Goal: Task Accomplishment & Management: Use online tool/utility

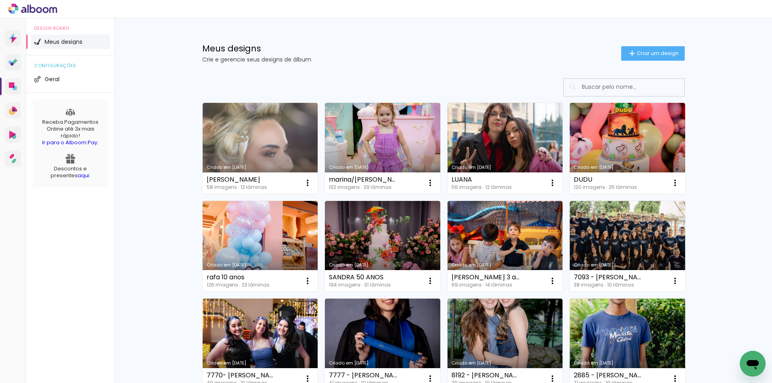
click at [591, 86] on input at bounding box center [635, 87] width 115 height 16
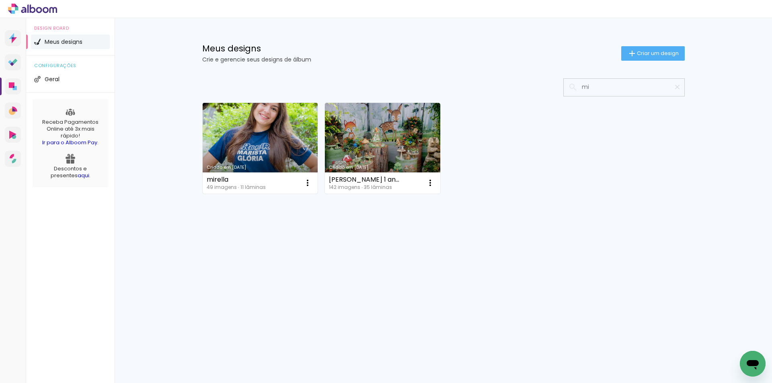
type input "mi"
type paper-input "mi"
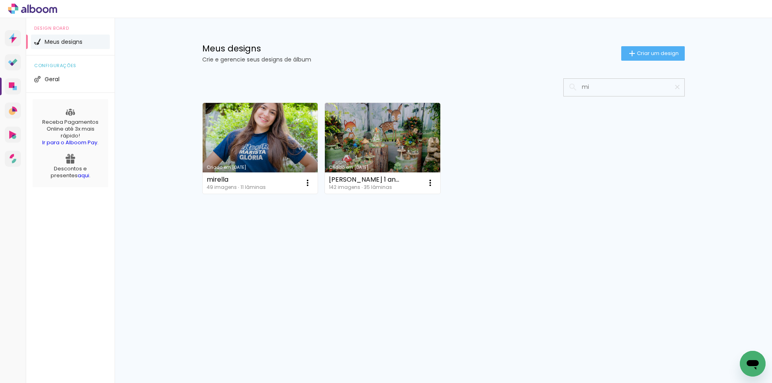
click at [288, 137] on link "Criado em [DATE]" at bounding box center [260, 148] width 115 height 91
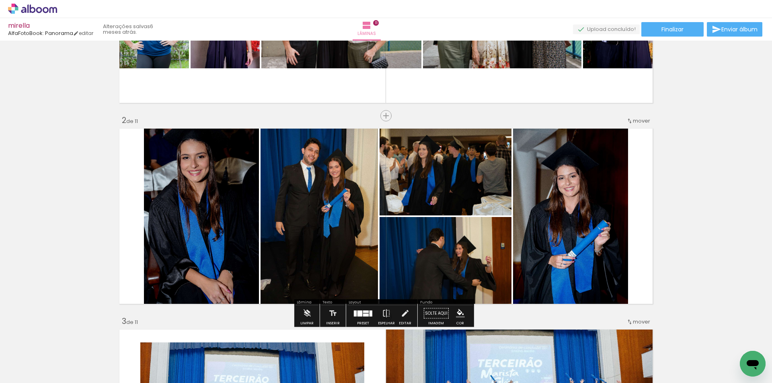
scroll to position [107, 0]
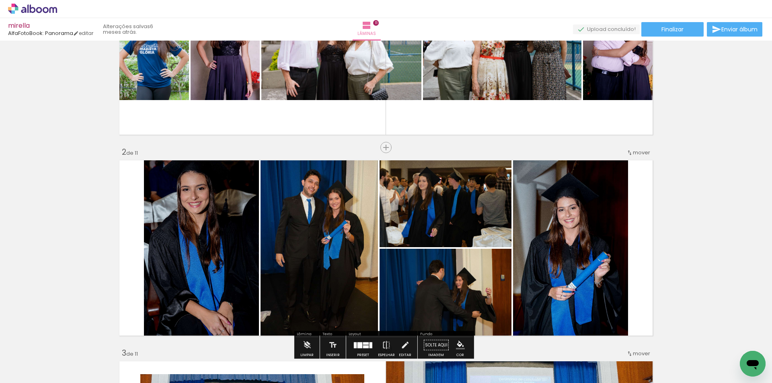
click at [0, 0] on input "Todas as fotos" at bounding box center [0, 0] width 0 height 0
click at [0, 0] on slot "Não utilizadas" at bounding box center [0, 0] width 0 height 0
type input "Não utilizadas"
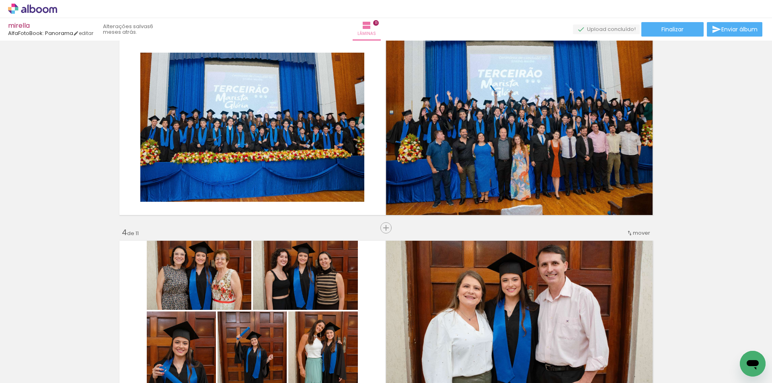
scroll to position [0, 0]
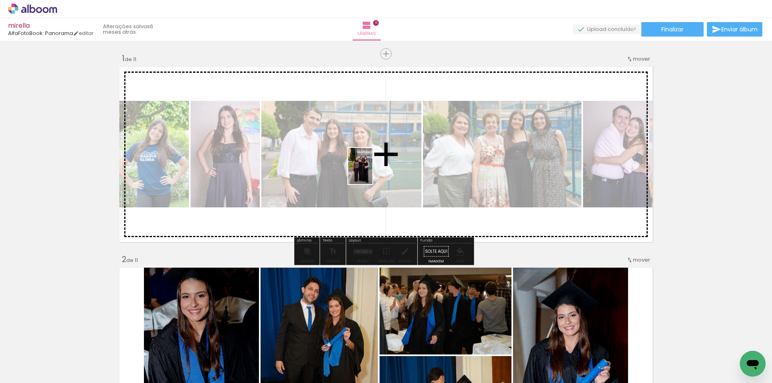
drag, startPoint x: 86, startPoint y: 354, endPoint x: 373, endPoint y: 172, distance: 339.4
click at [373, 172] on quentale-workspace at bounding box center [386, 191] width 772 height 383
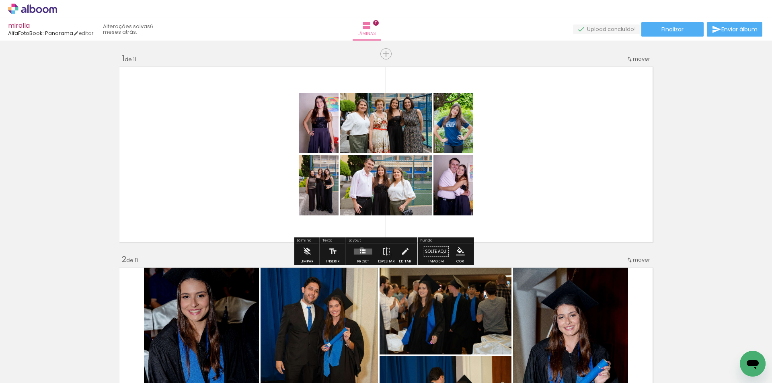
click at [360, 249] on quentale-layouter at bounding box center [363, 252] width 19 height 6
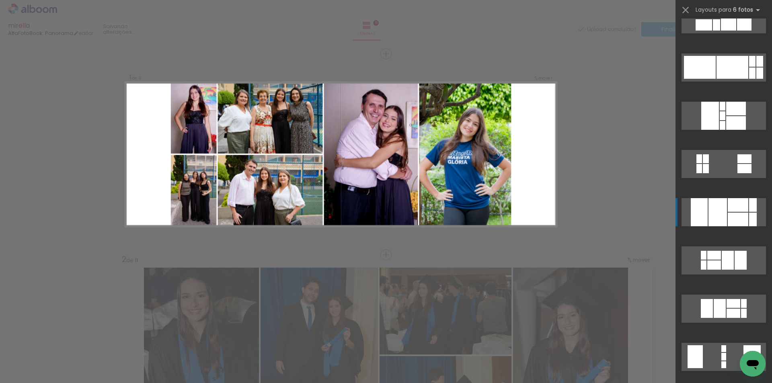
scroll to position [322, 0]
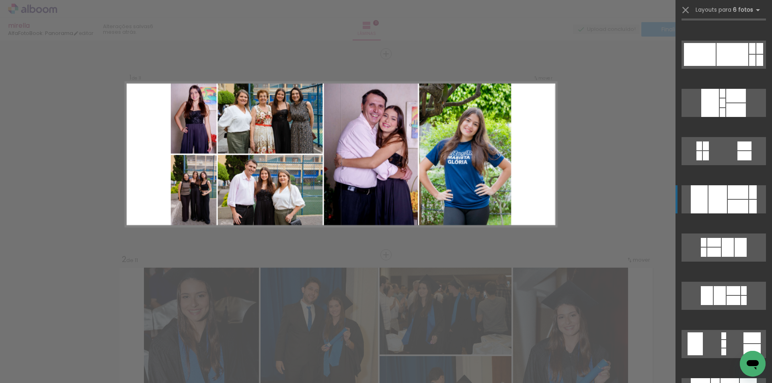
click at [728, 194] on div at bounding box center [738, 192] width 21 height 14
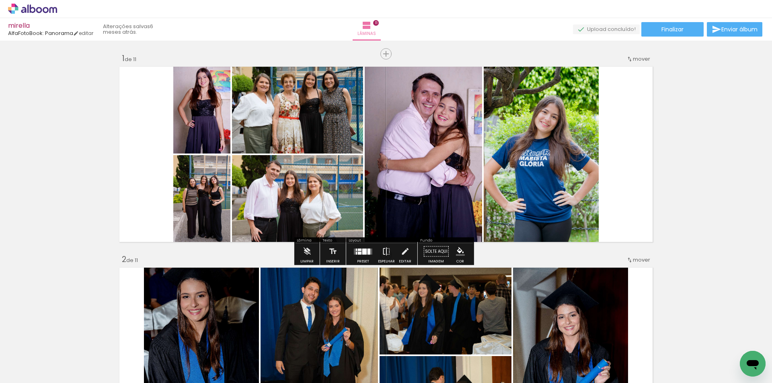
click at [386, 251] on iron-icon at bounding box center [386, 252] width 9 height 16
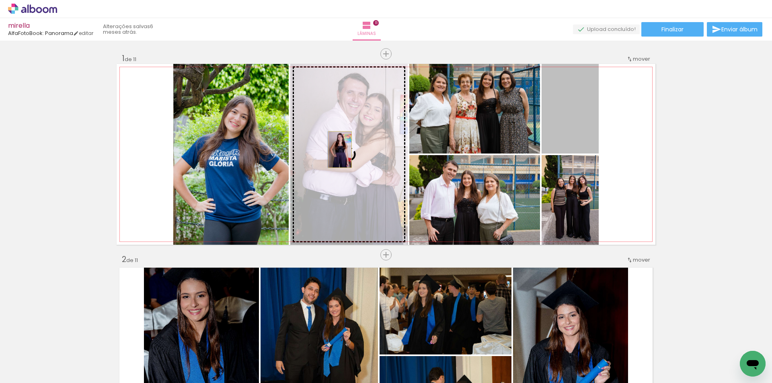
drag, startPoint x: 569, startPoint y: 120, endPoint x: 364, endPoint y: 161, distance: 209.6
click at [0, 0] on slot at bounding box center [0, 0] width 0 height 0
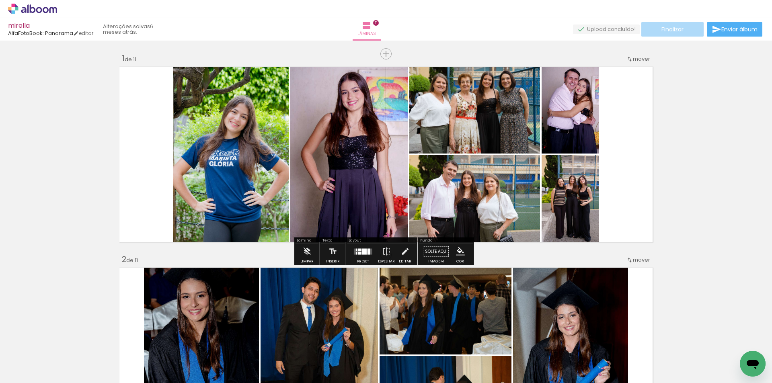
click at [677, 29] on span "Finalizar" at bounding box center [673, 30] width 22 height 6
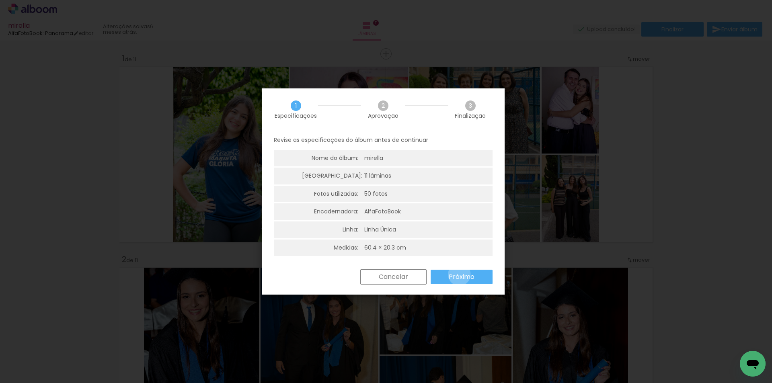
click at [0, 0] on slot "Próximo" at bounding box center [0, 0] width 0 height 0
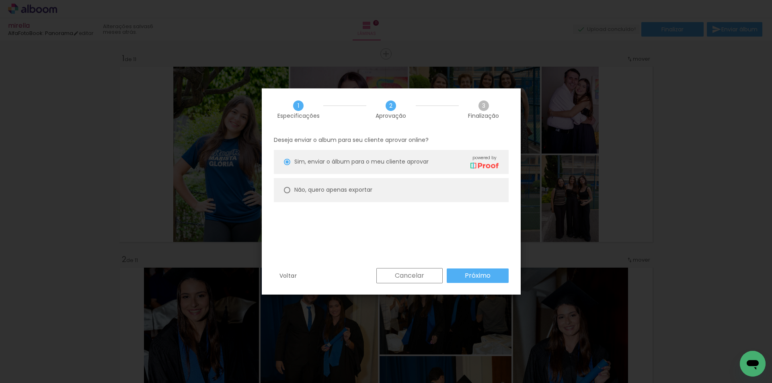
click at [0, 0] on slot "Não, quero apenas exportar" at bounding box center [0, 0] width 0 height 0
type paper-radio-button "on"
click at [0, 0] on slot "Próximo" at bounding box center [0, 0] width 0 height 0
type input "Alta, 300 DPI"
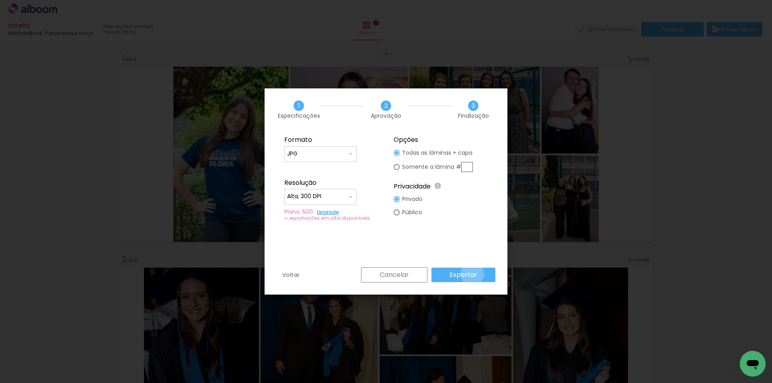
click at [0, 0] on slot "Exportar" at bounding box center [0, 0] width 0 height 0
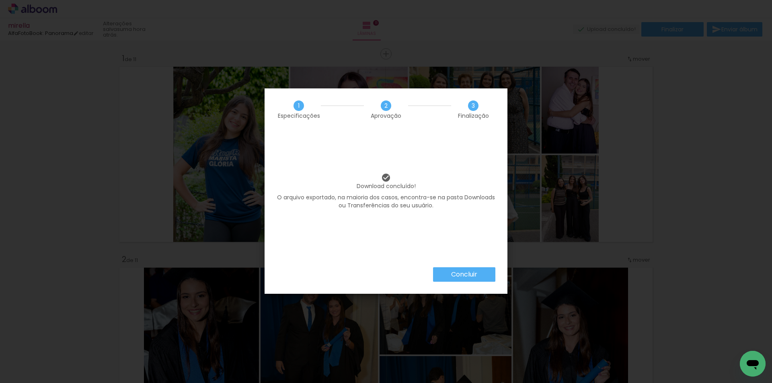
scroll to position [322, 0]
click at [0, 0] on slot "Concluir" at bounding box center [0, 0] width 0 height 0
